Goal: Communication & Community: Answer question/provide support

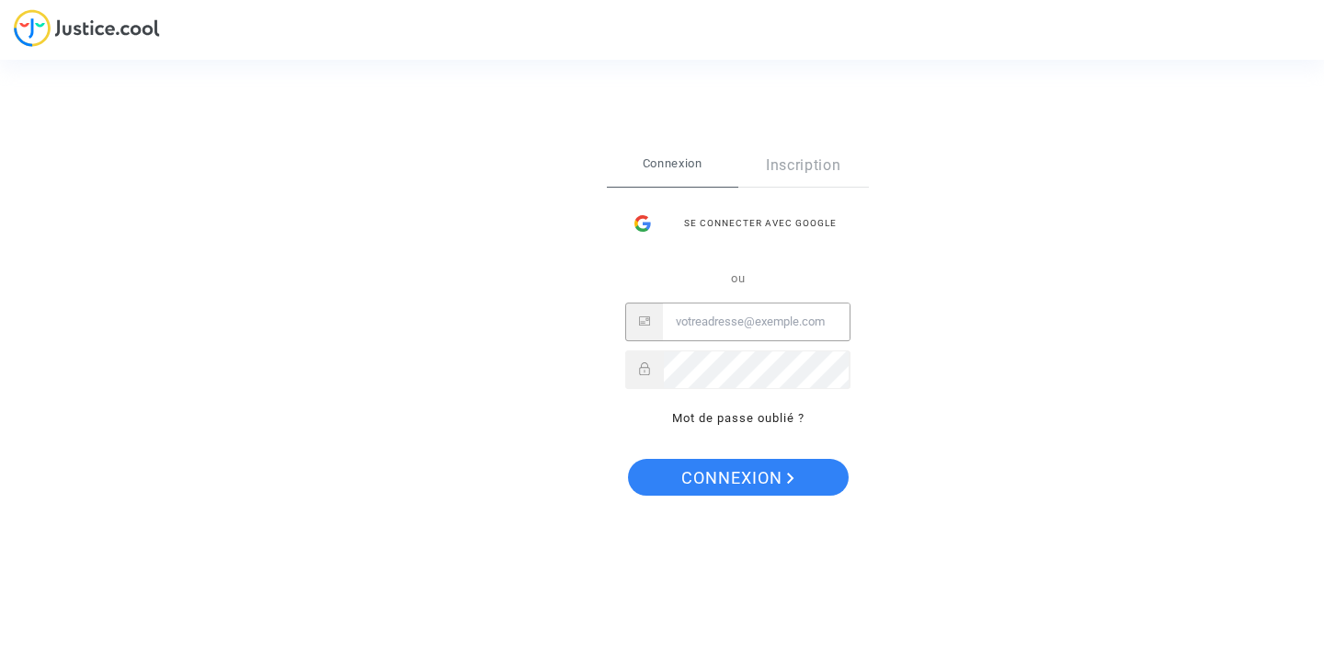
type input "[PERSON_NAME][EMAIL_ADDRESS][DOMAIN_NAME]"
click at [724, 470] on span "Connexion" at bounding box center [737, 478] width 113 height 39
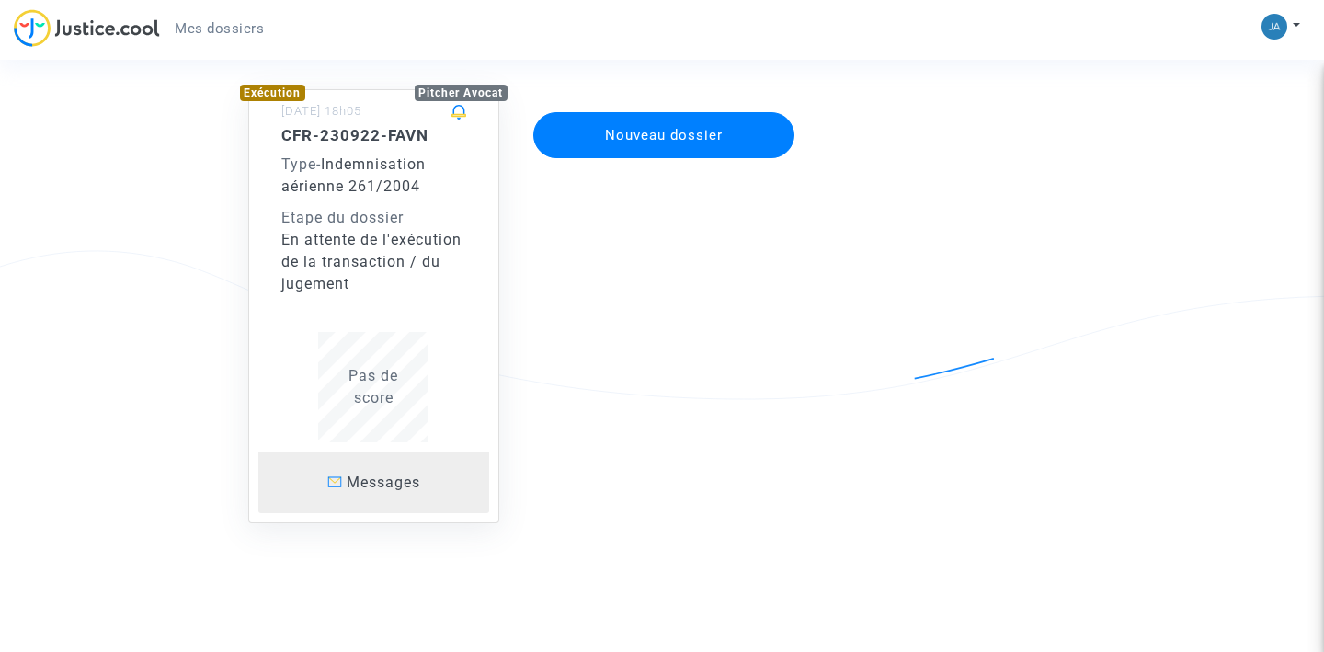
scroll to position [148, 0]
click at [396, 484] on span "Messages" at bounding box center [384, 482] width 74 height 17
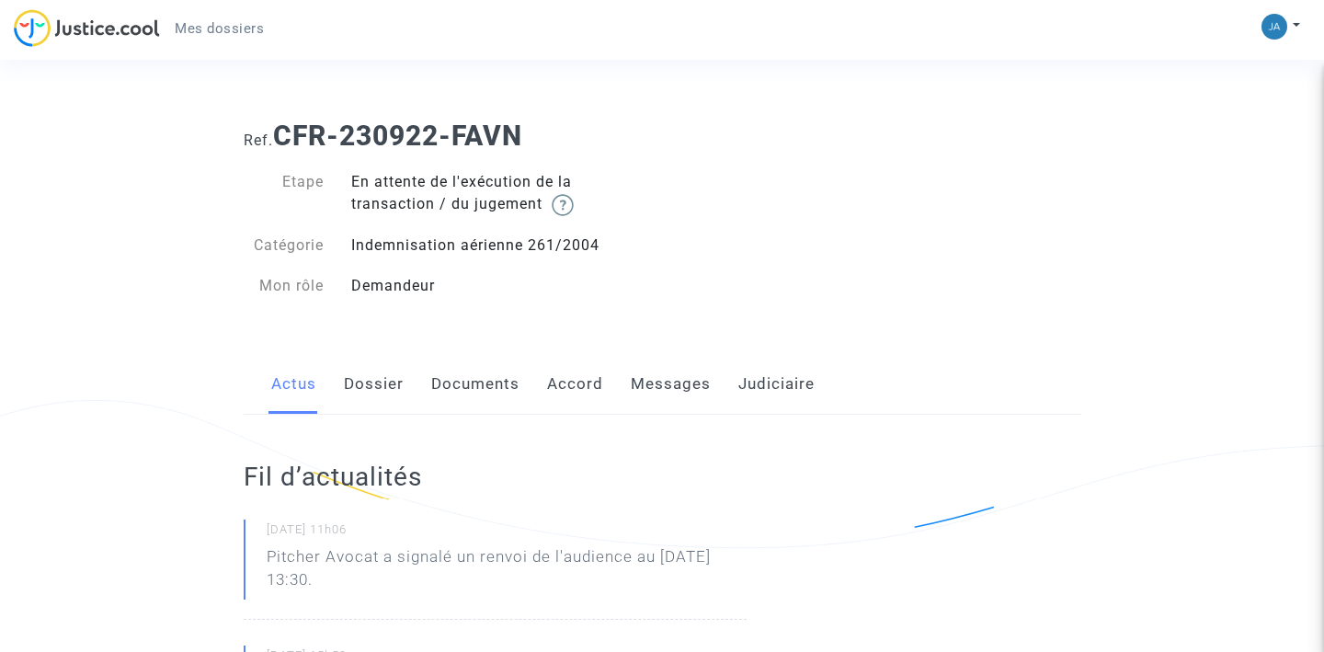
click at [667, 382] on link "Messages" at bounding box center [671, 384] width 80 height 61
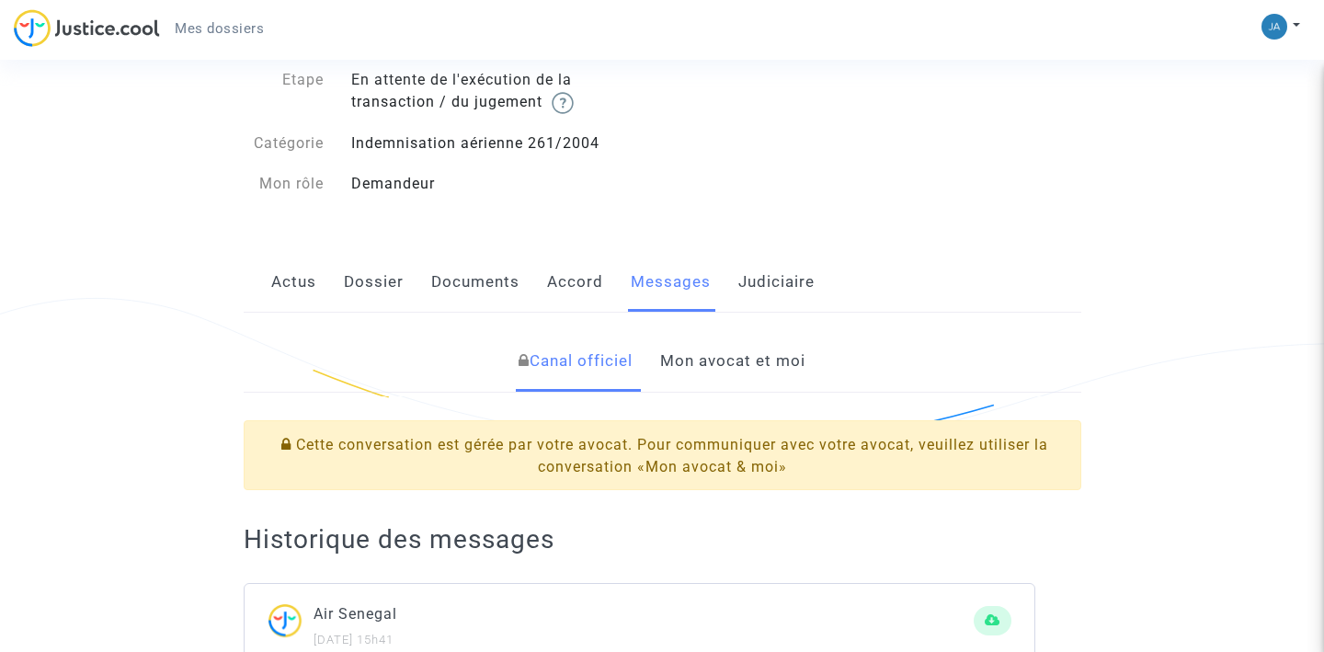
scroll to position [101, 0]
click at [741, 359] on link "Mon avocat et moi" at bounding box center [732, 362] width 145 height 61
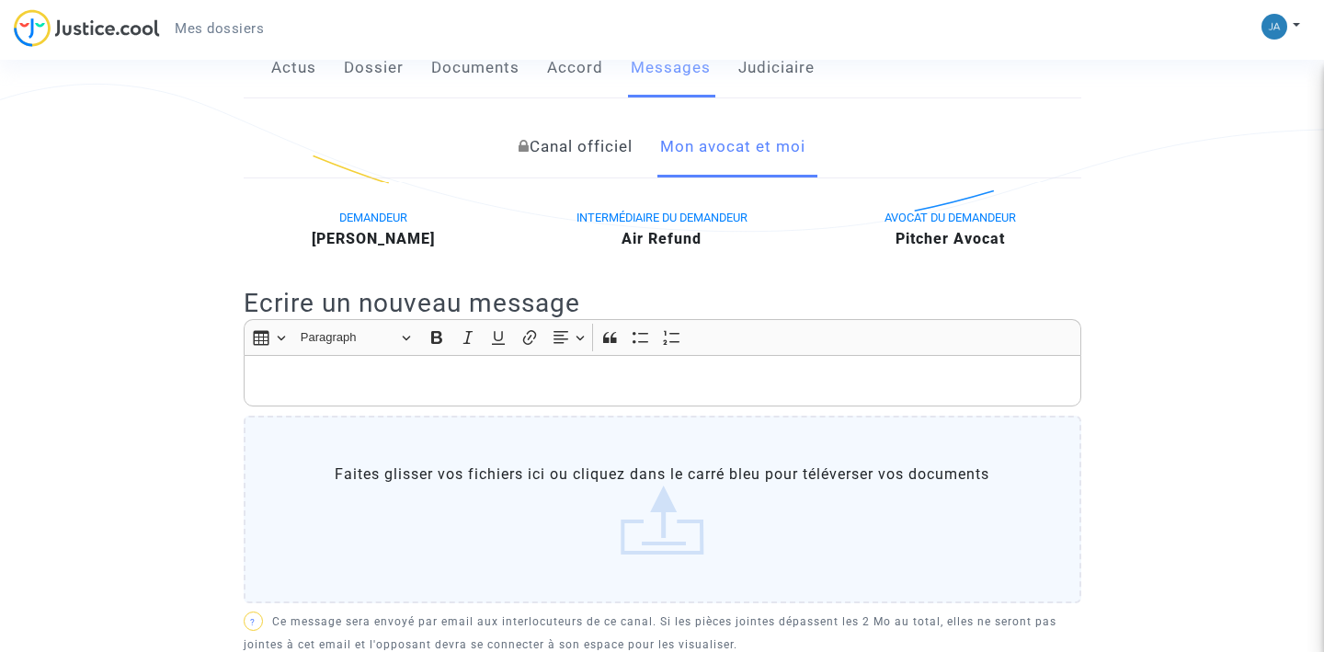
scroll to position [319, 0]
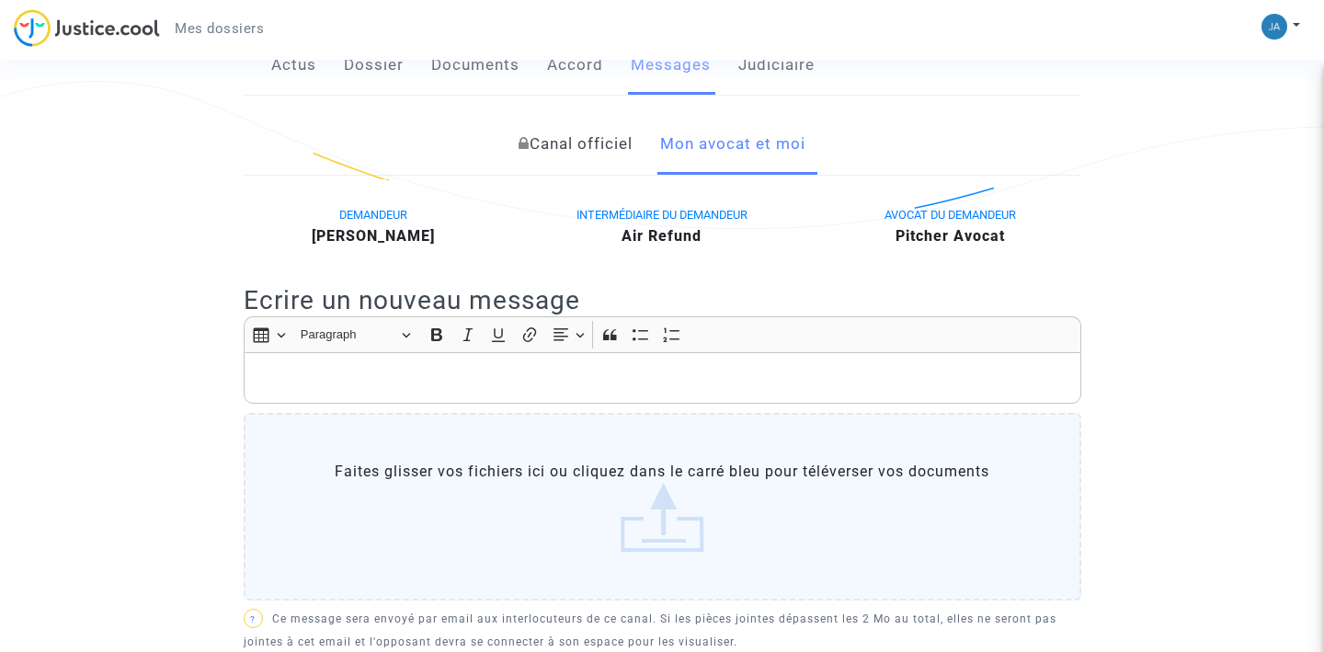
click at [329, 368] on p "Rich Text Editor, main" at bounding box center [662, 378] width 818 height 23
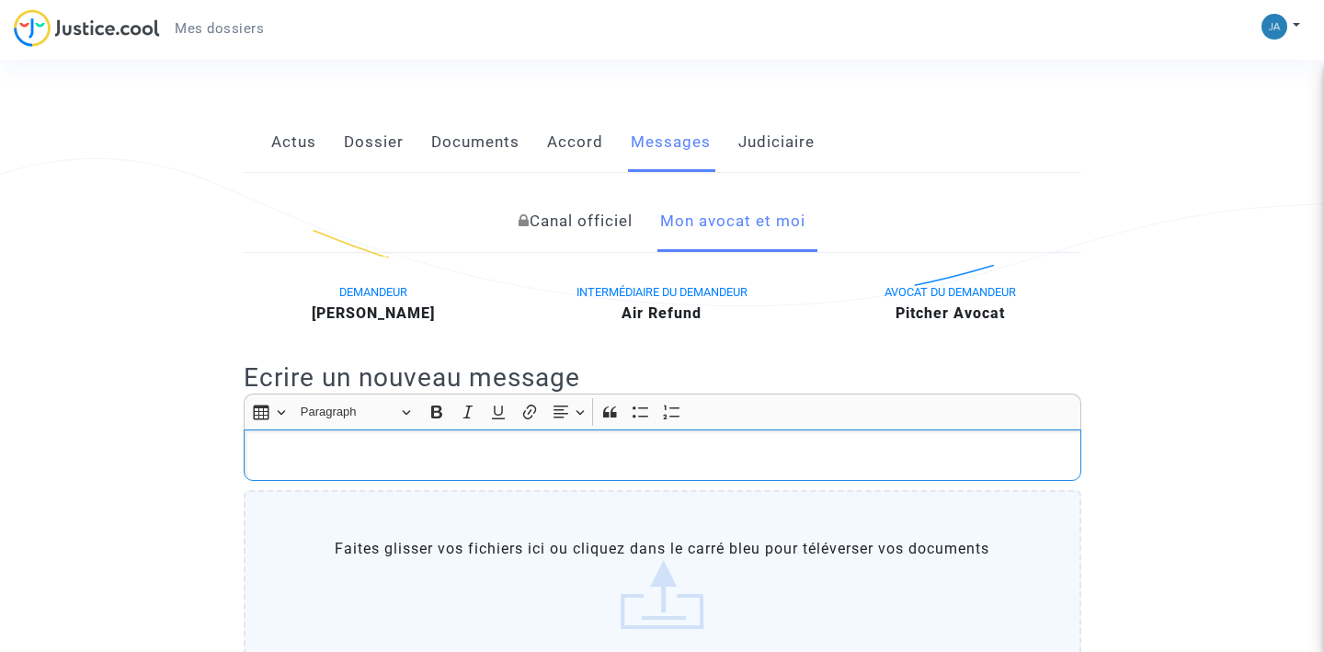
scroll to position [242, 0]
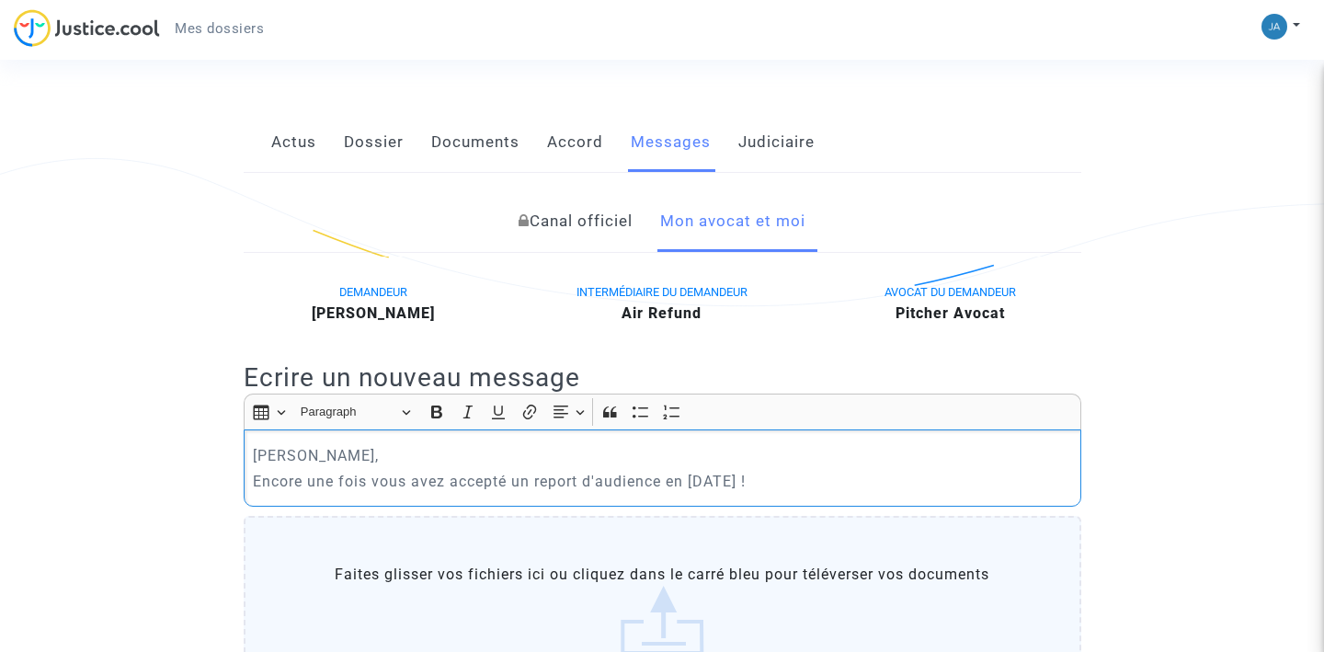
click at [507, 478] on p "Encore une fois vous avez accepté un report d'audience en janvier 2026 !" at bounding box center [662, 481] width 818 height 23
click at [834, 476] on p "Encore une fois vous avez "enregistré" un report d'audience en janvier 2026 !" at bounding box center [662, 481] width 818 height 23
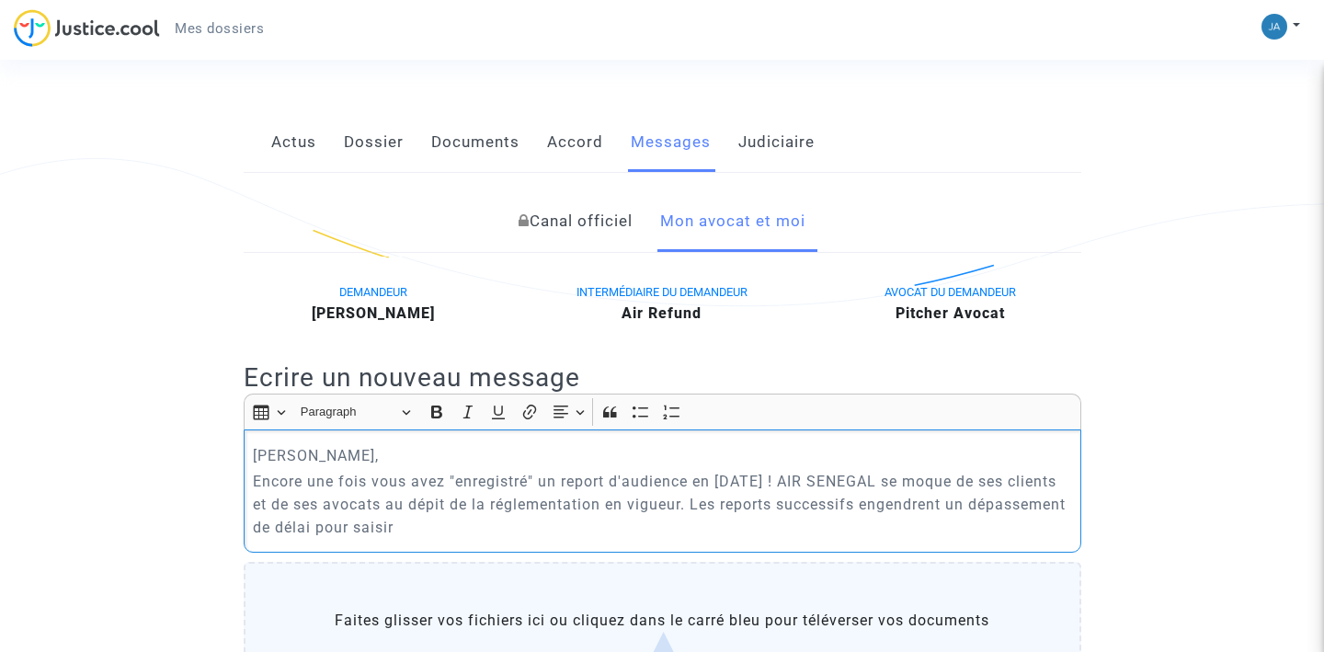
click at [419, 526] on p "Encore une fois vous avez "enregistré" un report d'audience en janvier 2026 ! A…" at bounding box center [662, 504] width 818 height 69
click at [560, 528] on p "Encore une fois vous avez "enregistré" un report d'audience en janvier 2026 ! A…" at bounding box center [662, 504] width 818 height 69
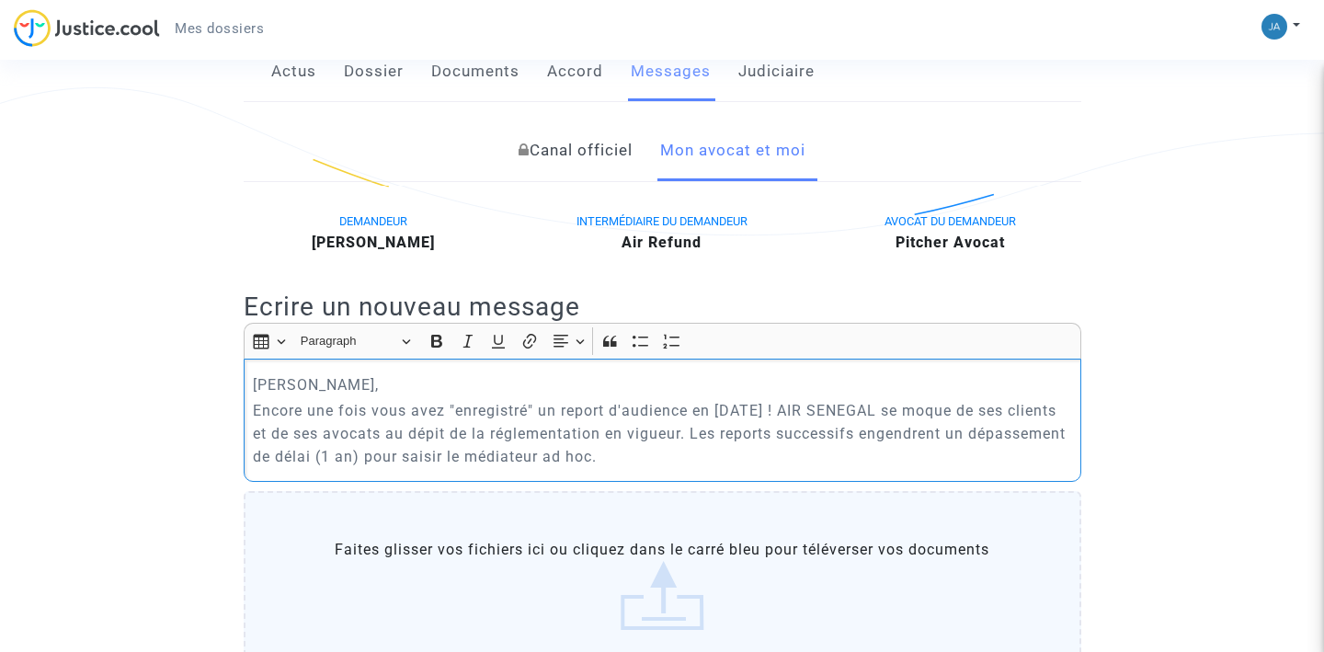
scroll to position [314, 0]
click at [325, 432] on p "Encore une fois vous avez "enregistré" un report d'audience en janvier 2026 ! A…" at bounding box center [662, 432] width 818 height 69
click at [451, 430] on p "Encore une fois vous avez "enregistré" un report d'audience en janvier 2026 ! A…" at bounding box center [662, 432] width 818 height 69
click at [563, 430] on p "Encore une fois vous avez "enregistré" un report d'audience en janvier 2026 ! A…" at bounding box center [662, 432] width 818 height 69
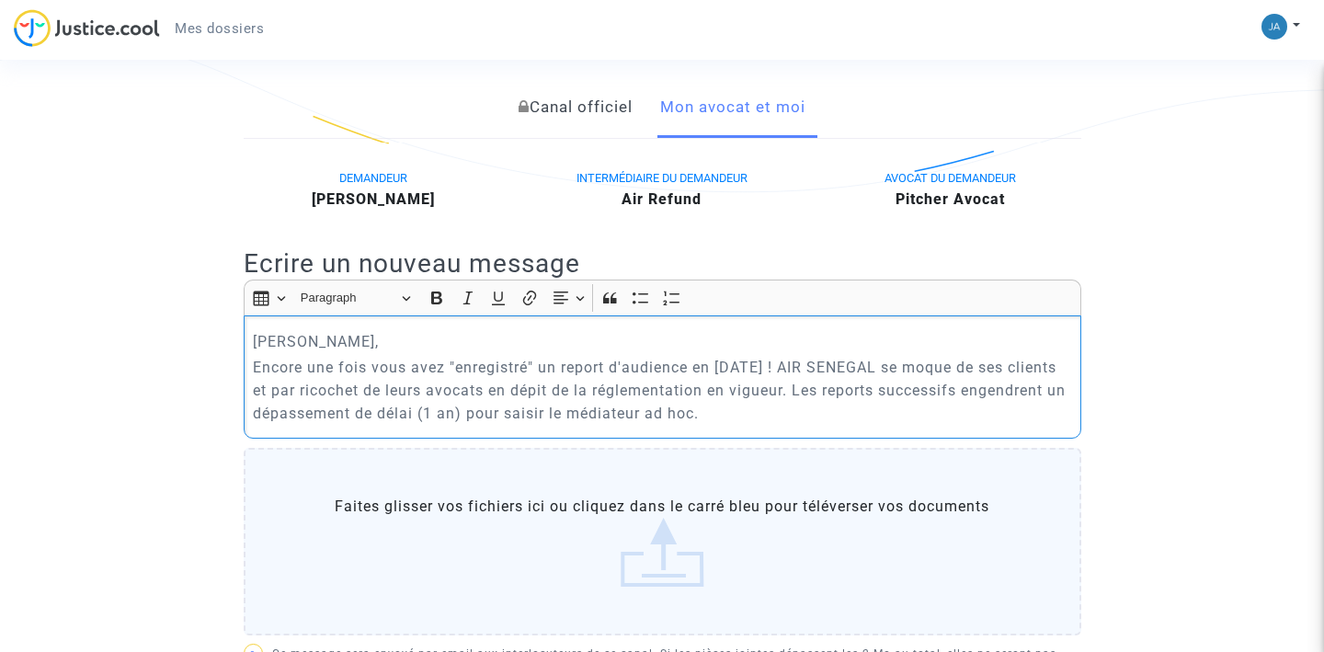
scroll to position [355, 0]
click at [823, 367] on p "Encore une fois vous avez "enregistré" un report d'audience en janvier 2026 ! A…" at bounding box center [662, 391] width 818 height 69
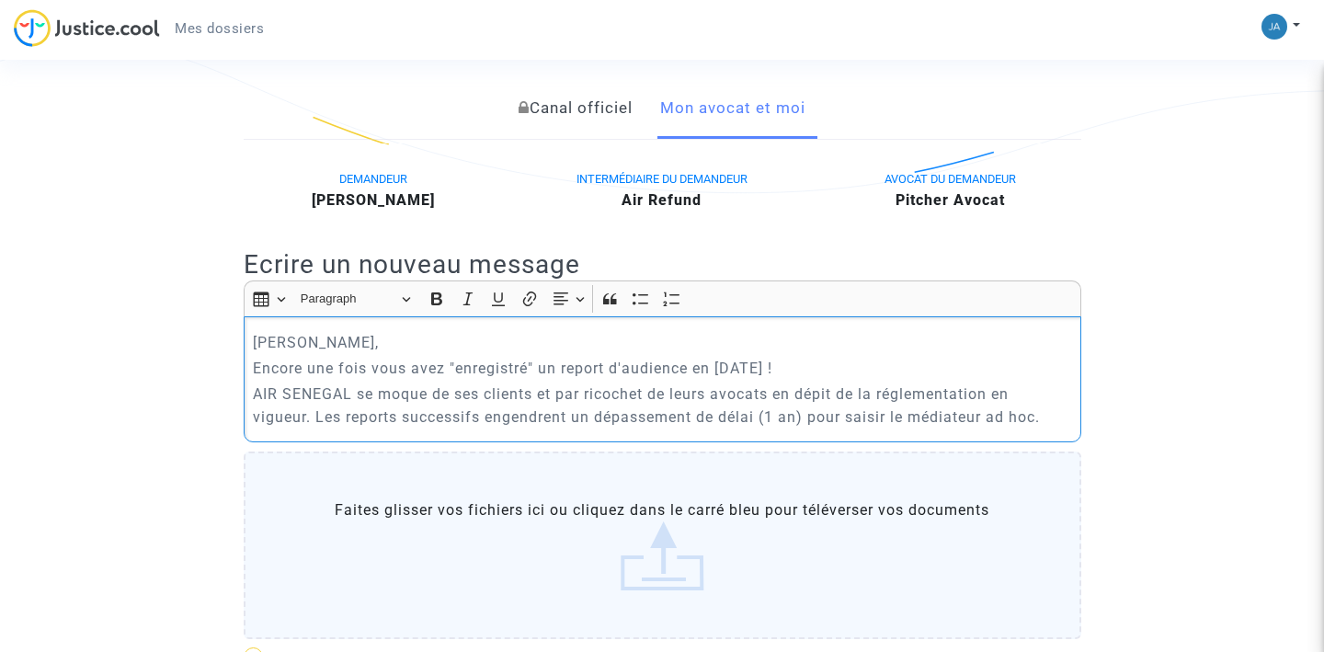
click at [314, 417] on p "AIR SENEGAL se moque de ses clients et par ricochet de leurs avocats en dépit d…" at bounding box center [662, 405] width 818 height 46
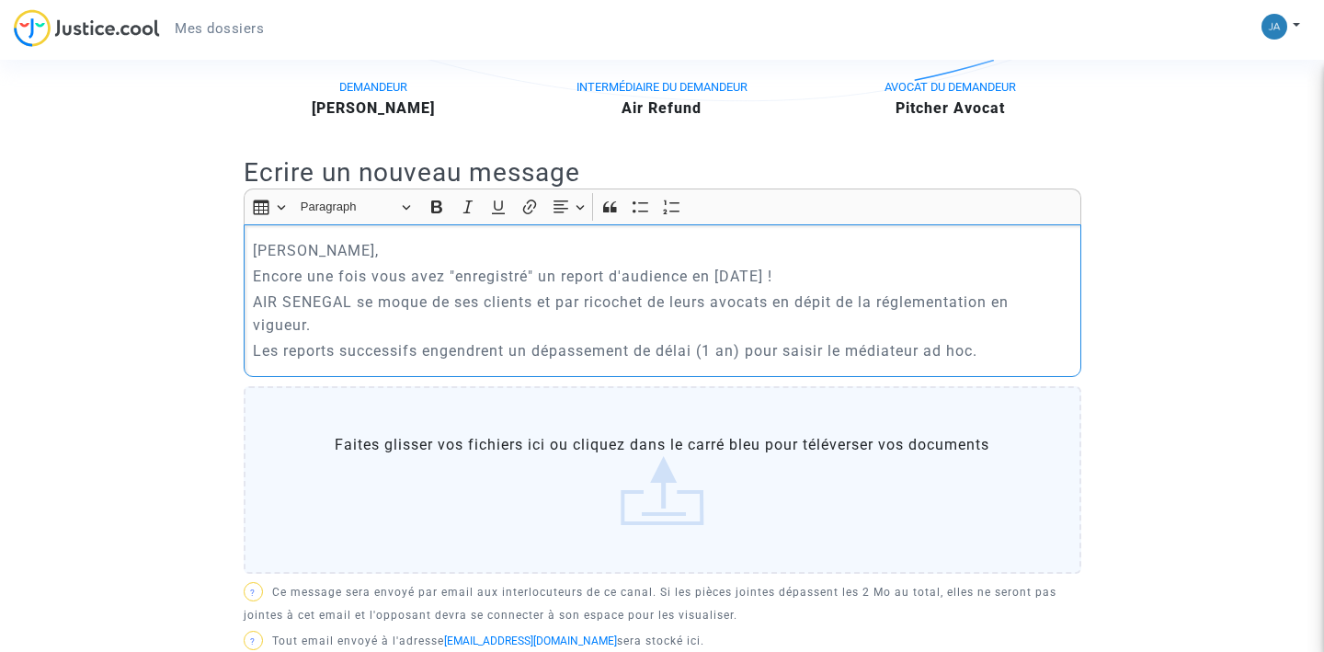
scroll to position [449, 0]
click at [994, 348] on p "Les reports successifs engendrent un dépassement de délai (1 an) pour saisir le…" at bounding box center [662, 348] width 818 height 23
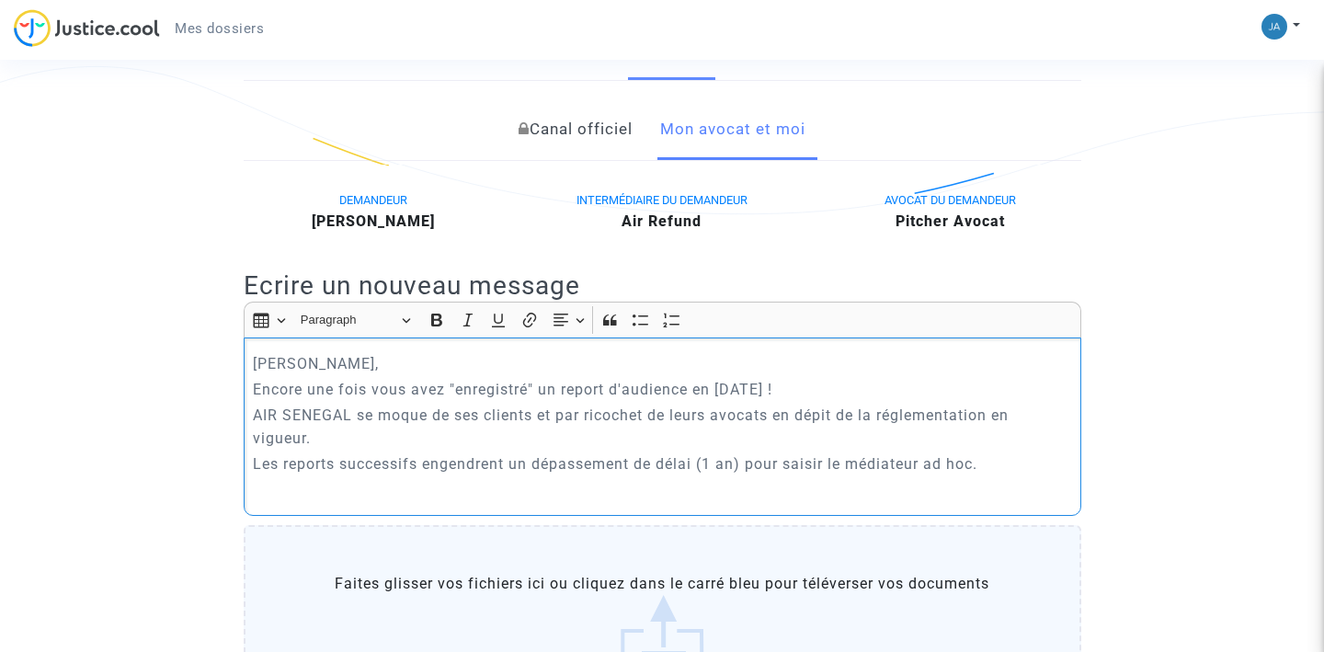
scroll to position [332, 0]
click at [711, 391] on p "Encore une fois vous avez "enregistré" un report d'audience en janvier 2026 !" at bounding box center [662, 391] width 818 height 23
click at [989, 465] on p "Les reports successifs engendrent un dépassement de délai (1 an) pour saisir le…" at bounding box center [662, 465] width 818 height 23
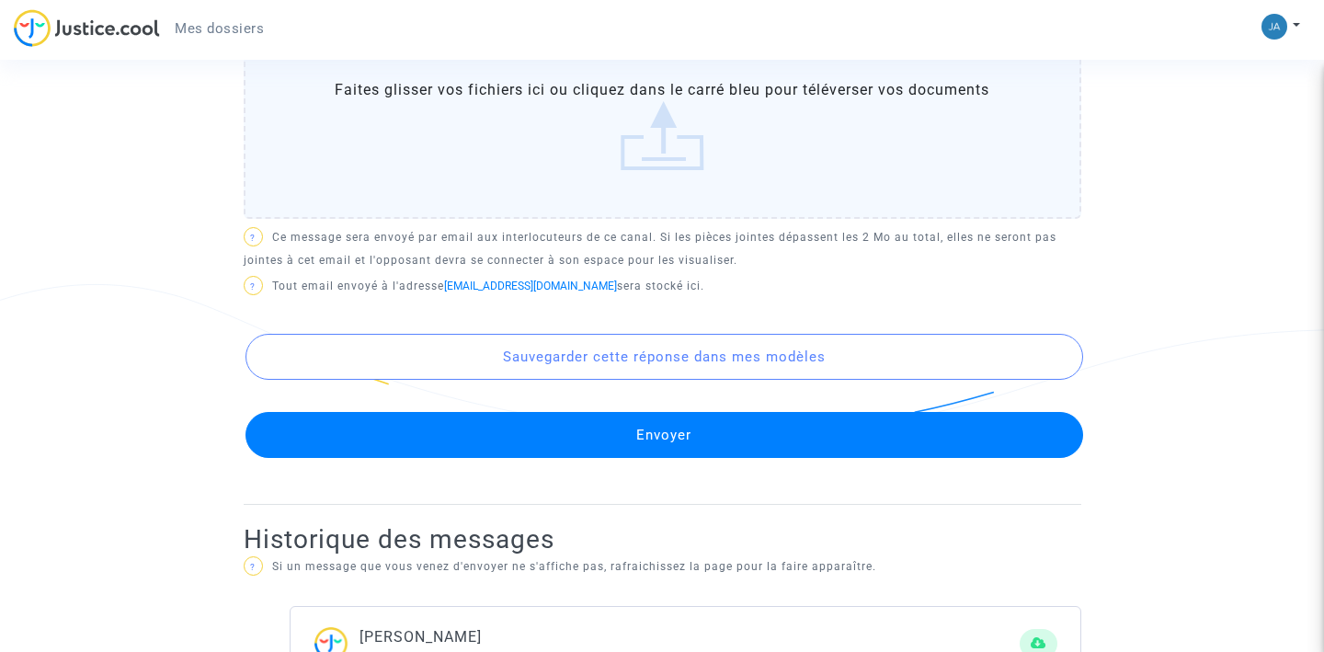
scroll to position [860, 0]
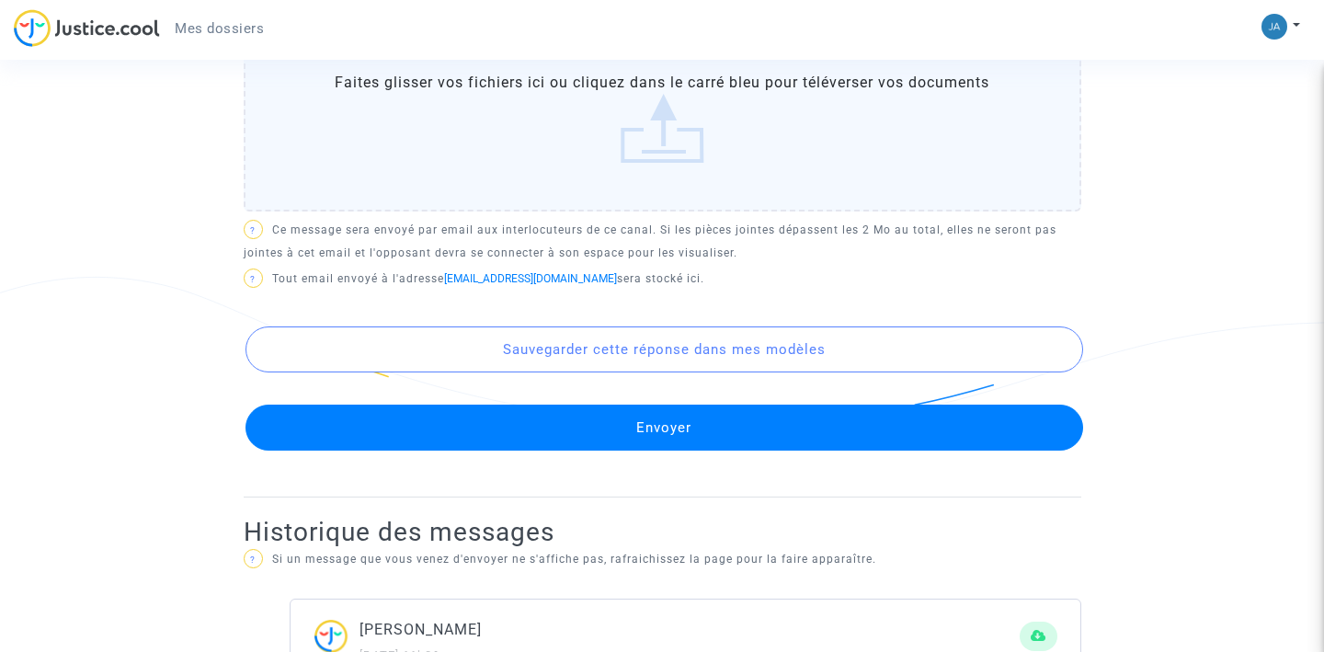
click at [682, 356] on button "Sauvegarder cette réponse dans mes modèles" at bounding box center [664, 349] width 838 height 46
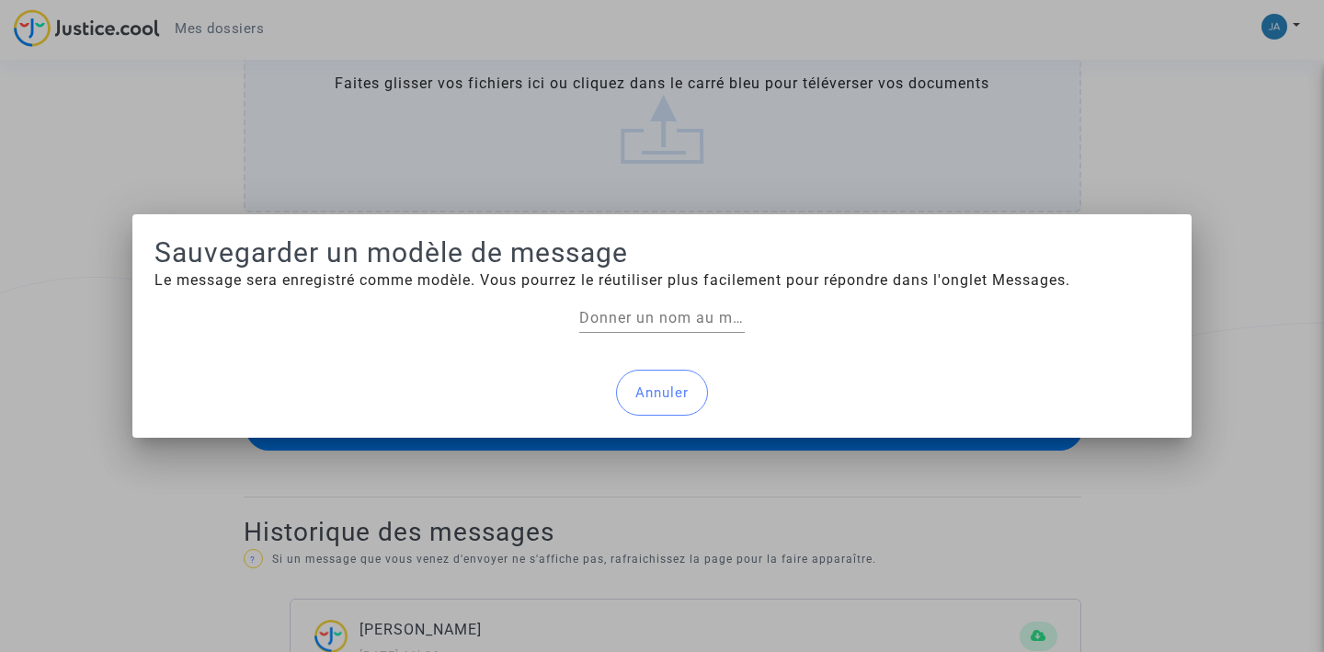
scroll to position [0, 0]
click at [658, 391] on button "Annuler" at bounding box center [662, 393] width 92 height 46
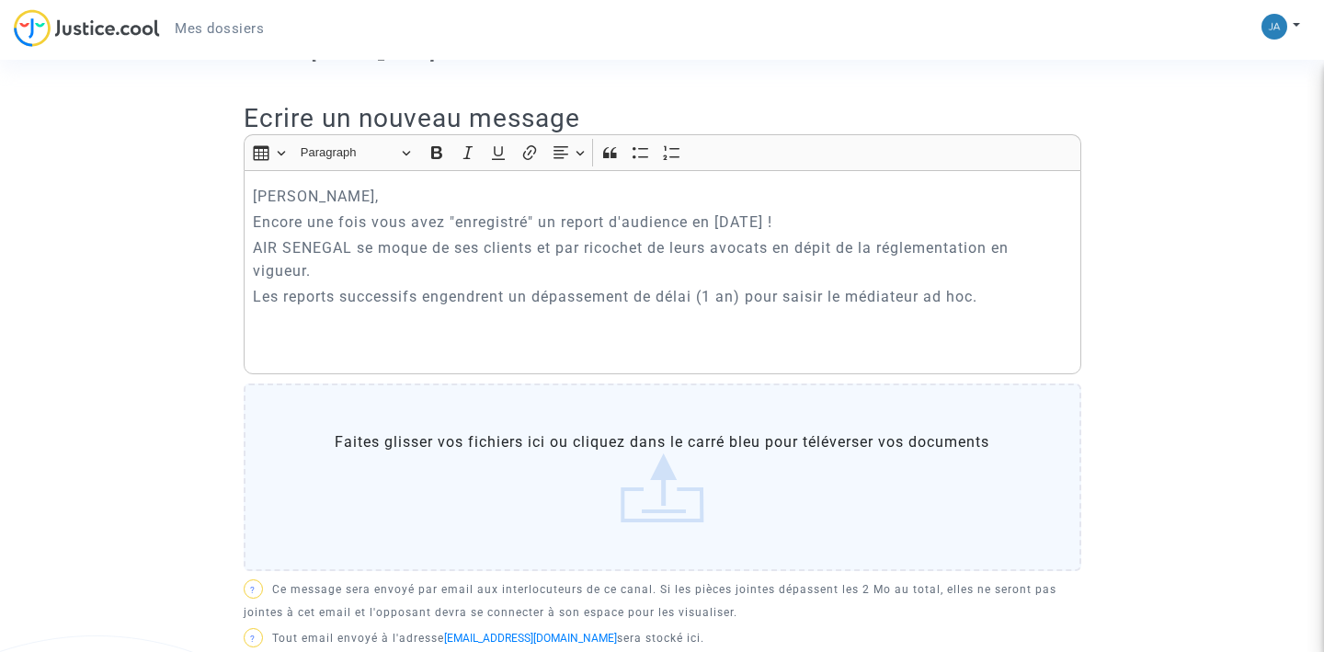
scroll to position [502, 0]
click at [1000, 297] on p "Les reports successifs engendrent un dépassement de délai (1 an) pour saisir le…" at bounding box center [662, 295] width 818 height 23
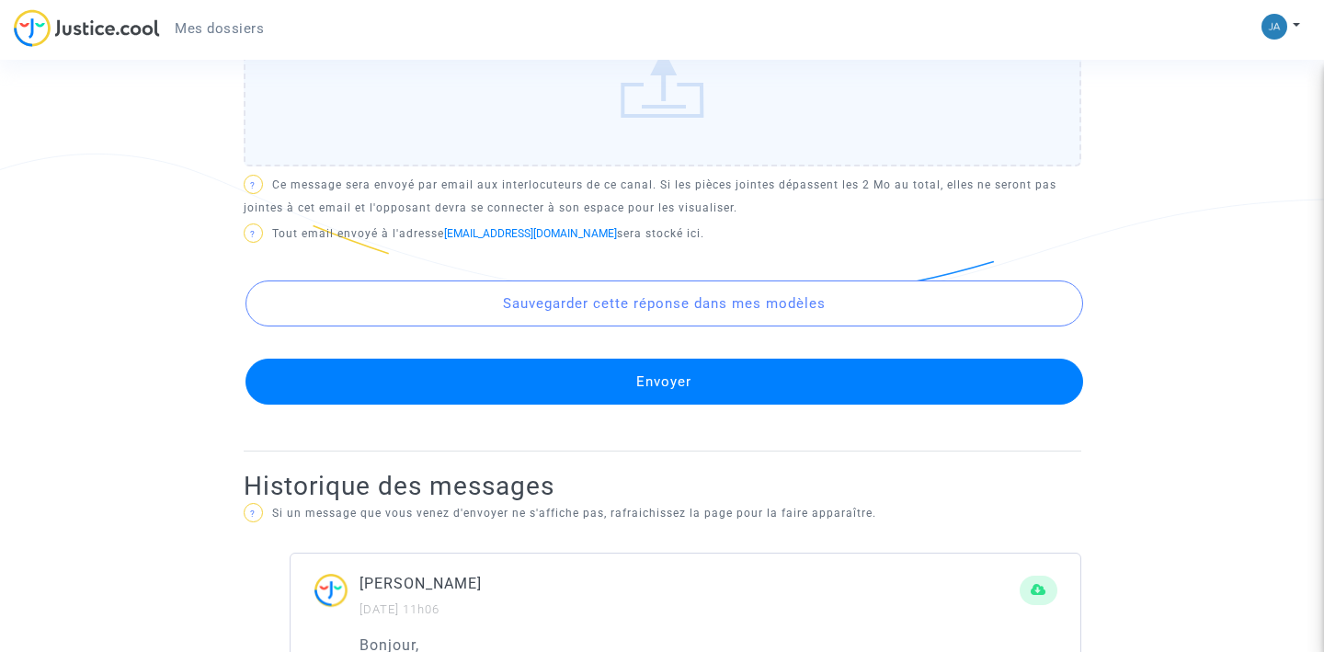
scroll to position [985, 0]
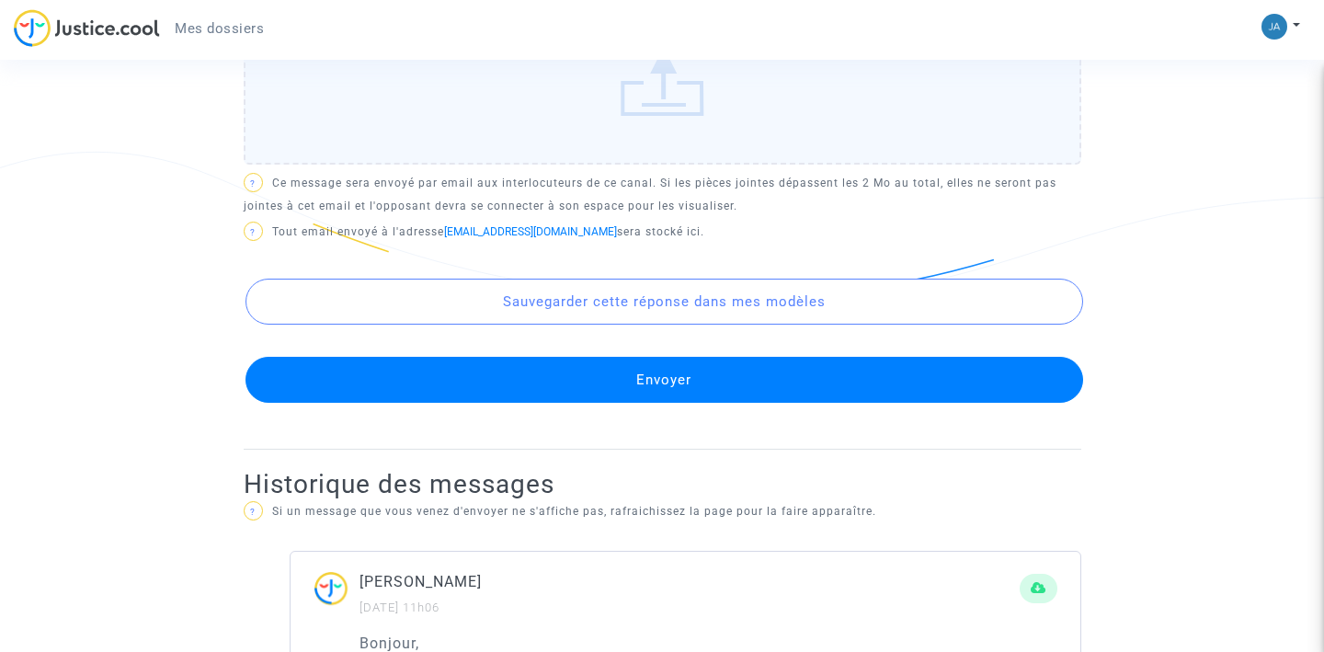
click at [662, 375] on button "Envoyer" at bounding box center [664, 380] width 838 height 46
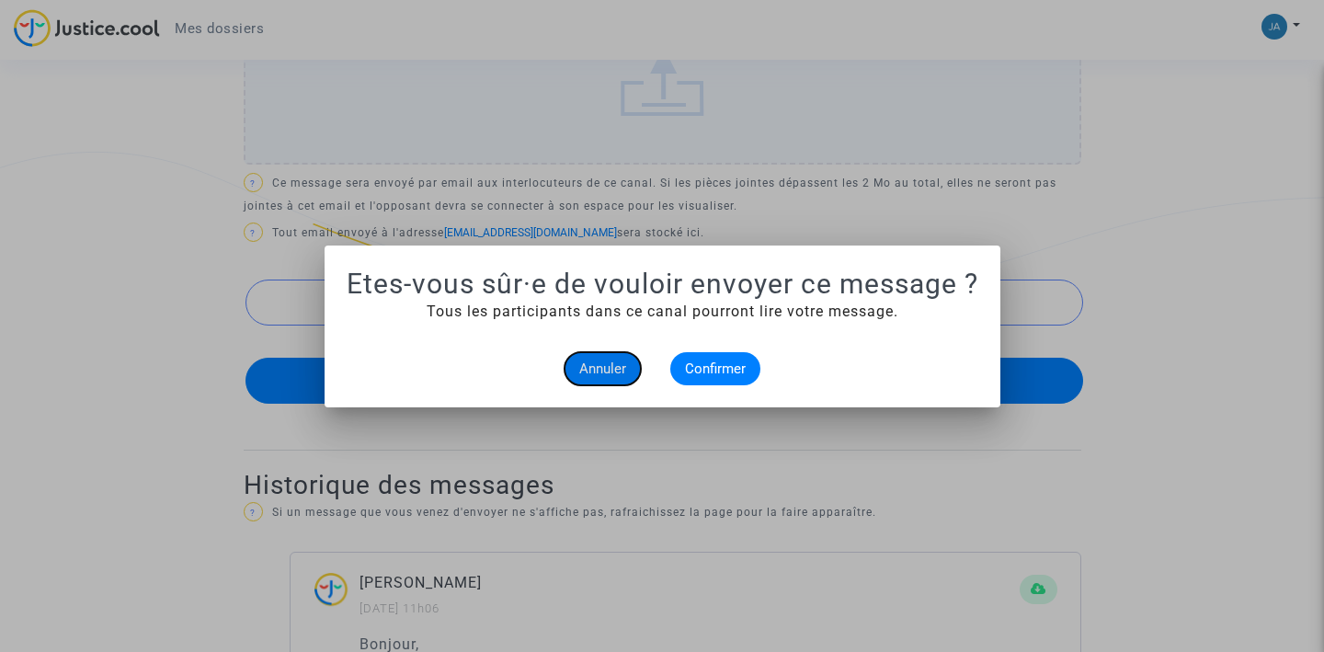
scroll to position [0, 0]
click at [713, 372] on span "Confirmer" at bounding box center [715, 368] width 61 height 17
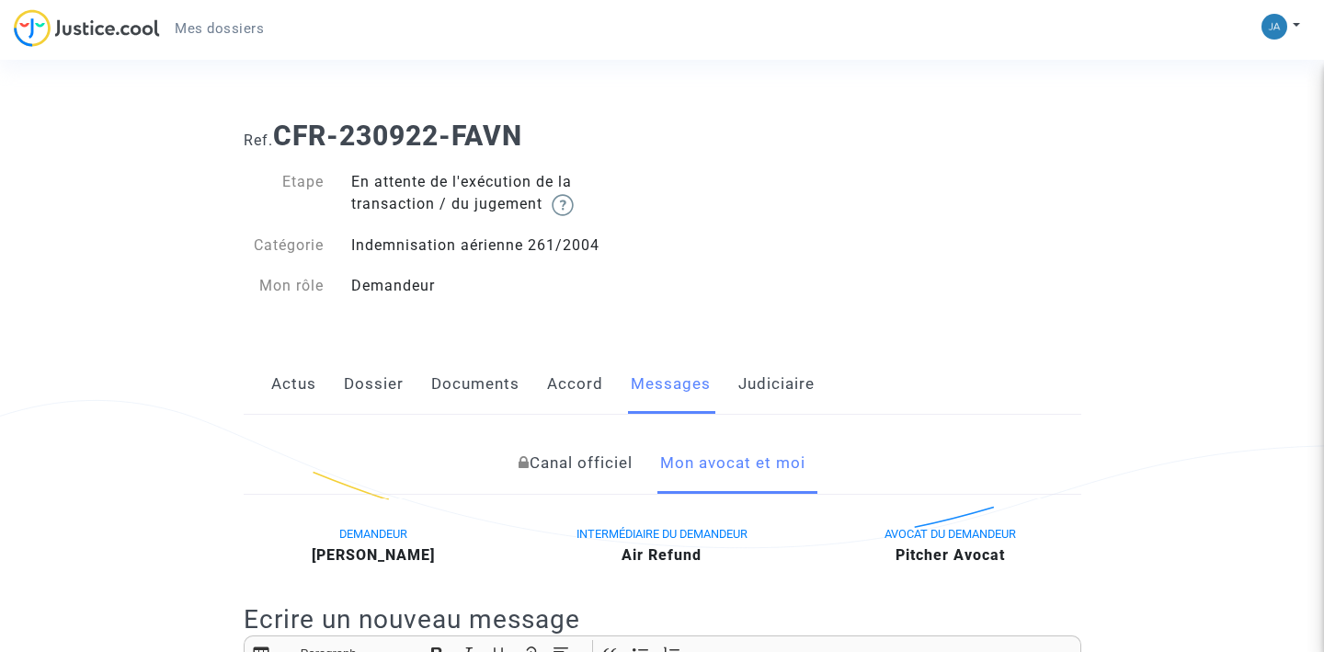
click at [1275, 23] on img at bounding box center [1274, 27] width 26 height 26
click at [1210, 125] on link "Déconnexion" at bounding box center [1227, 123] width 145 height 29
